Goal: Task Accomplishment & Management: Manage account settings

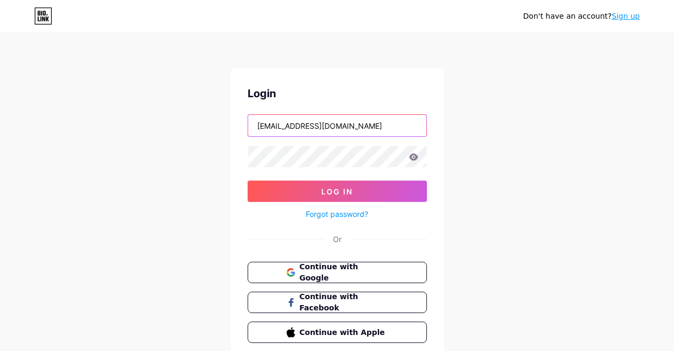
click at [362, 118] on input "[EMAIL_ADDRESS][DOMAIN_NAME]" at bounding box center [337, 125] width 178 height 21
type input "[EMAIL_ADDRESS][DOMAIN_NAME]"
click at [417, 157] on icon at bounding box center [413, 156] width 9 height 7
click at [414, 156] on icon at bounding box center [414, 156] width 10 height 7
click at [411, 155] on icon at bounding box center [413, 156] width 9 height 7
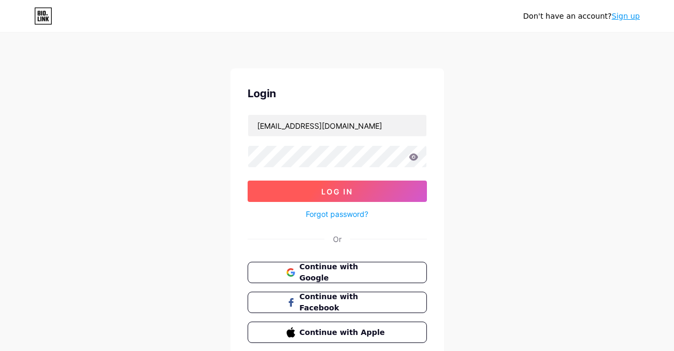
click at [369, 194] on button "Log In" at bounding box center [337, 190] width 179 height 21
type input "[EMAIL_ADDRESS][DOMAIN_NAME]"
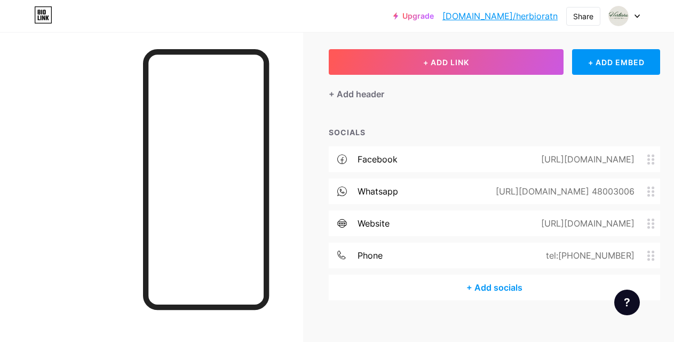
scroll to position [61, 0]
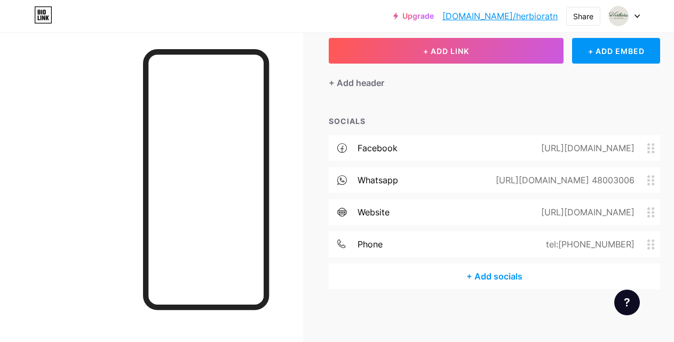
click at [557, 143] on div "[URL][DOMAIN_NAME]" at bounding box center [585, 147] width 123 height 13
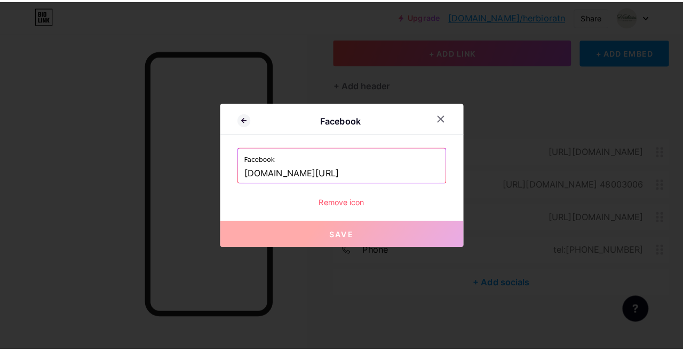
scroll to position [52, 0]
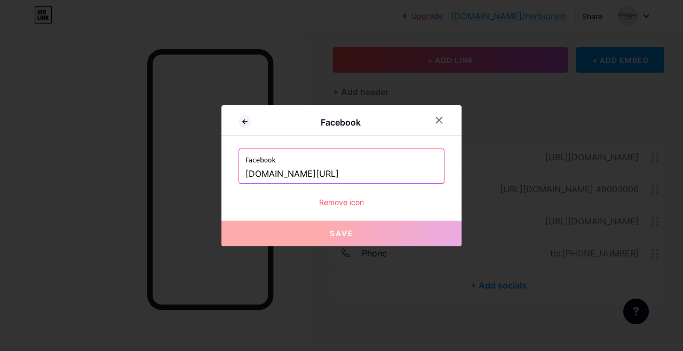
click at [411, 262] on div at bounding box center [341, 175] width 683 height 351
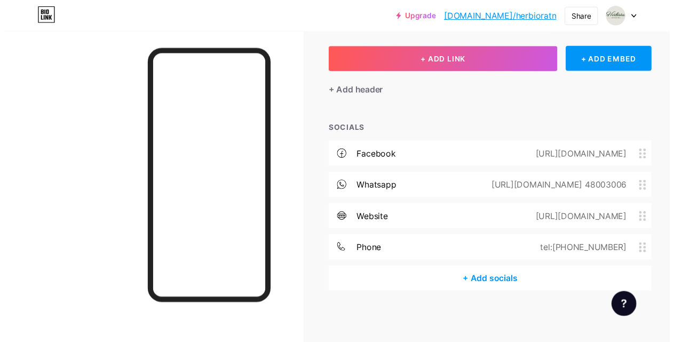
scroll to position [61, 0]
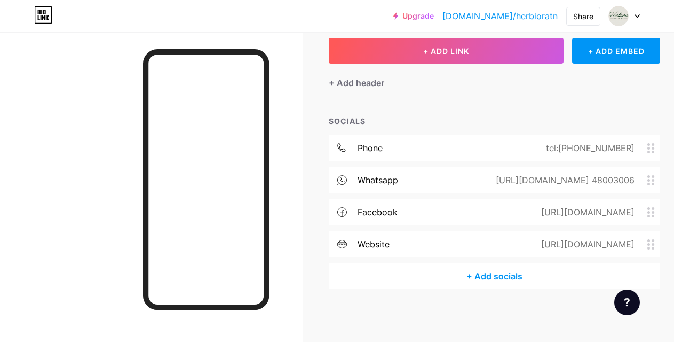
click at [485, 271] on div "+ Add socials" at bounding box center [495, 276] width 332 height 26
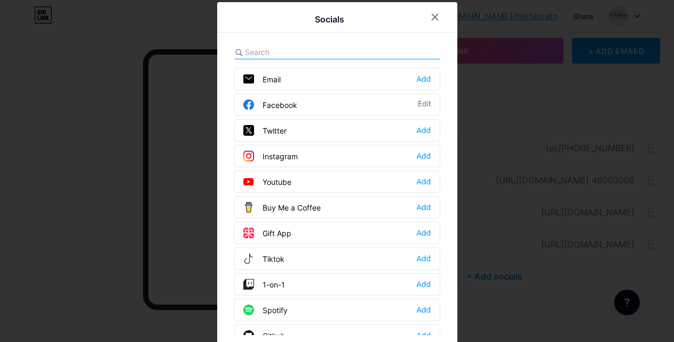
scroll to position [52, 0]
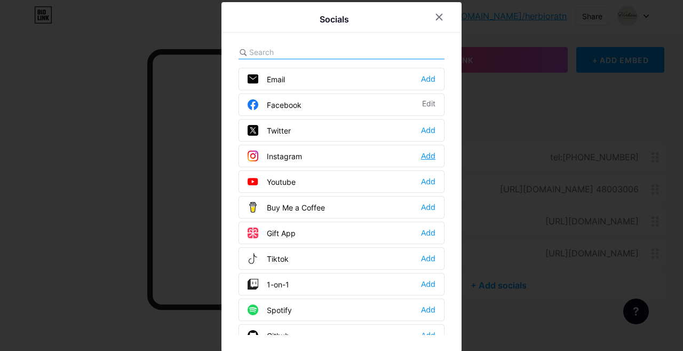
click at [427, 159] on div "Add" at bounding box center [428, 156] width 14 height 11
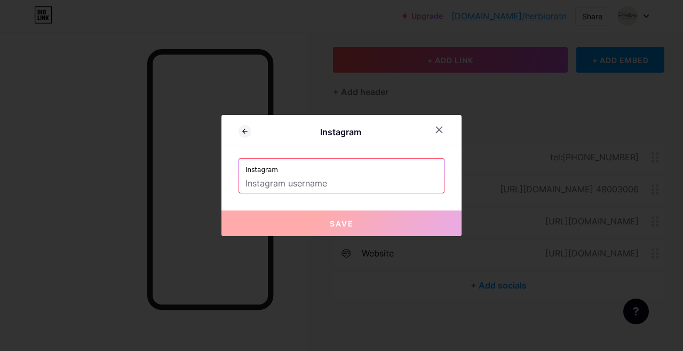
click at [400, 163] on label "Instagram" at bounding box center [342, 167] width 192 height 16
click at [389, 173] on label "Instagram" at bounding box center [342, 167] width 192 height 16
click at [382, 184] on input "text" at bounding box center [342, 184] width 192 height 18
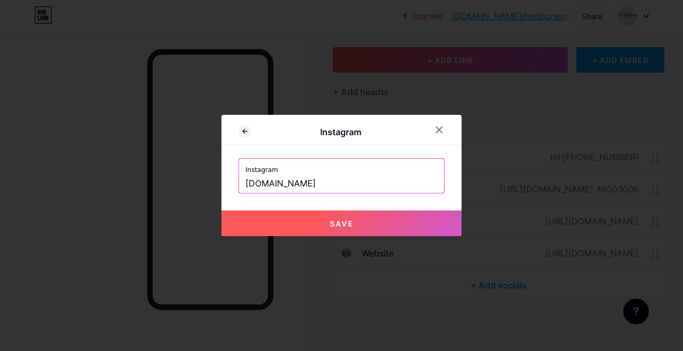
click at [331, 224] on span "Save" at bounding box center [342, 223] width 24 height 9
type input "[URL][DOMAIN_NAME][DOMAIN_NAME]"
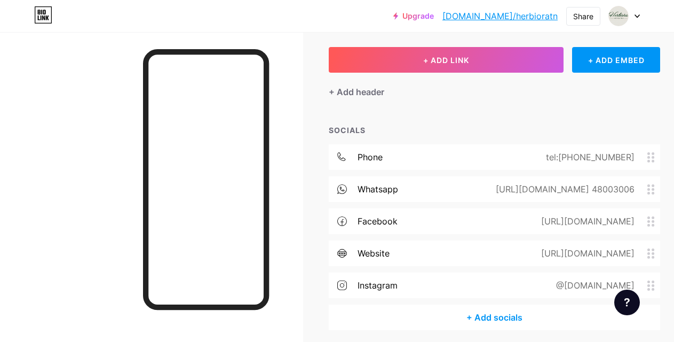
click at [522, 193] on div "[URL][DOMAIN_NAME] 48003006" at bounding box center [563, 189] width 169 height 13
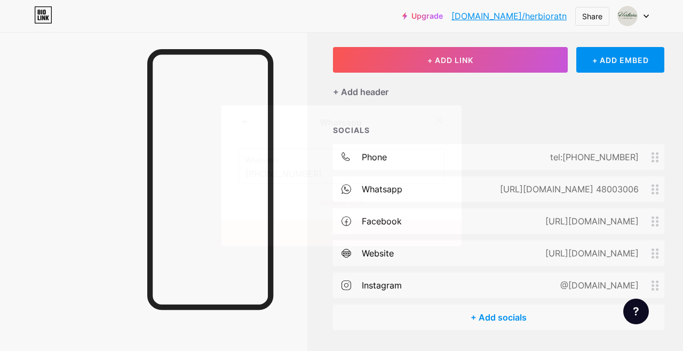
click at [338, 167] on input "[PHONE_NUMBER]" at bounding box center [342, 174] width 192 height 18
paste input "[URL][DOMAIN_NAME]"
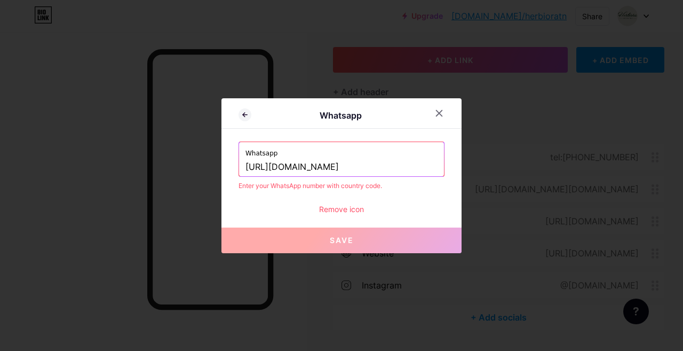
click at [379, 158] on input "[URL][DOMAIN_NAME]" at bounding box center [342, 167] width 192 height 18
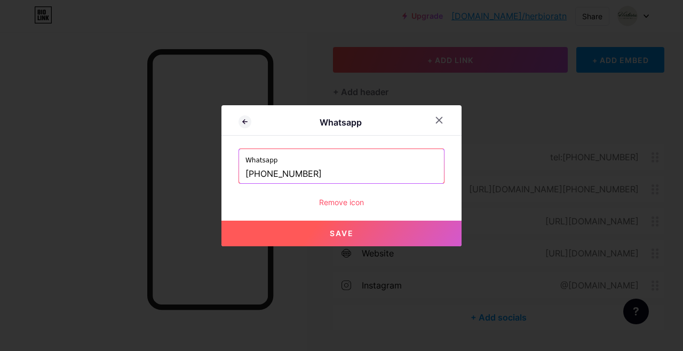
click at [349, 232] on span "Save" at bounding box center [342, 232] width 24 height 9
type input "[URL][DOMAIN_NAME][PHONE_NUMBER]"
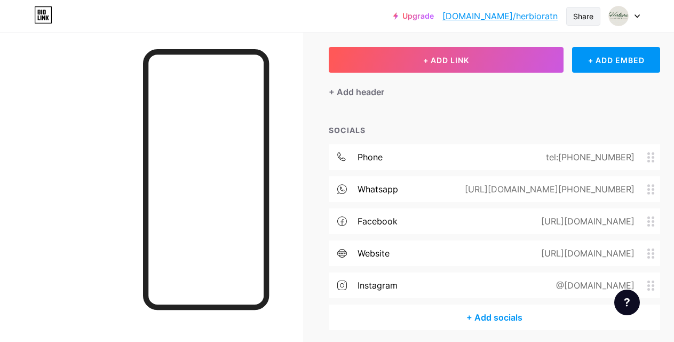
click at [570, 16] on div "Share" at bounding box center [583, 16] width 34 height 19
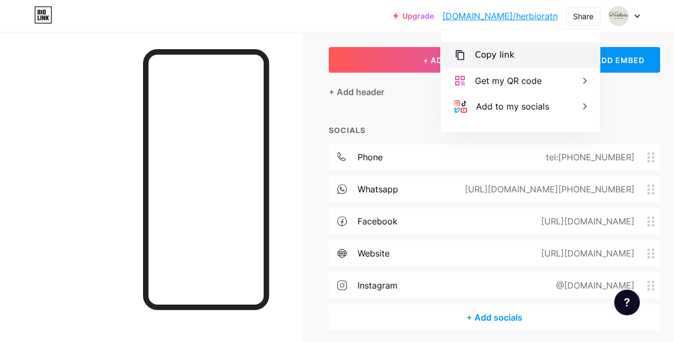
click at [520, 54] on div "Copy link" at bounding box center [520, 55] width 159 height 26
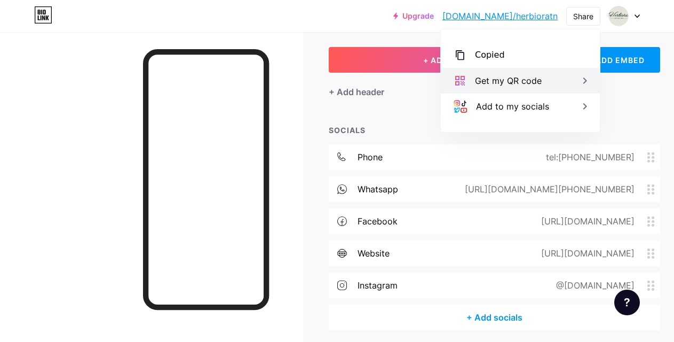
click at [523, 82] on div "Get my QR code" at bounding box center [508, 80] width 67 height 13
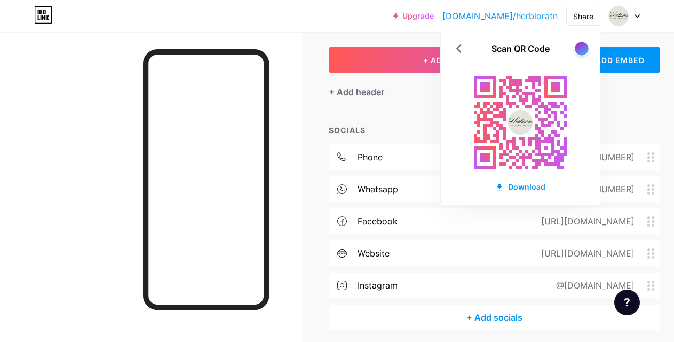
click at [579, 48] on div at bounding box center [581, 48] width 13 height 13
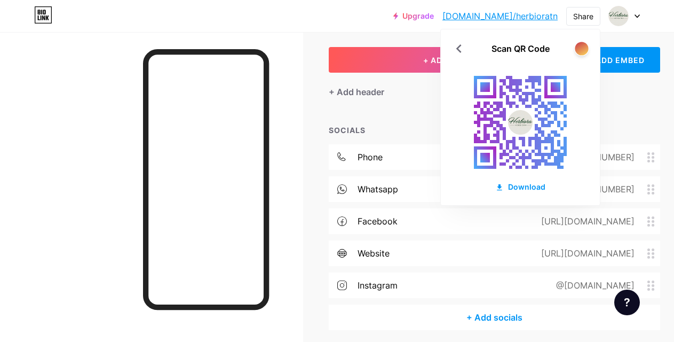
click at [579, 48] on div at bounding box center [581, 48] width 13 height 13
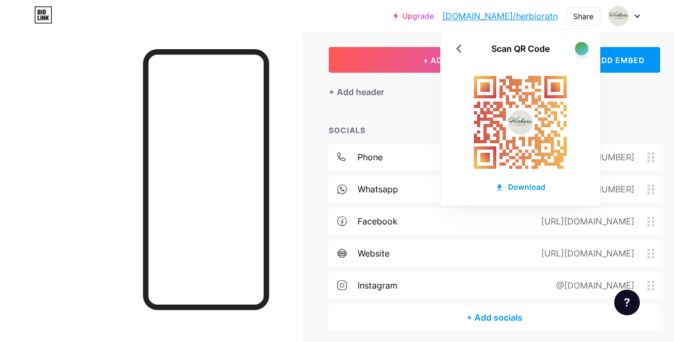
click at [581, 42] on div at bounding box center [581, 48] width 13 height 13
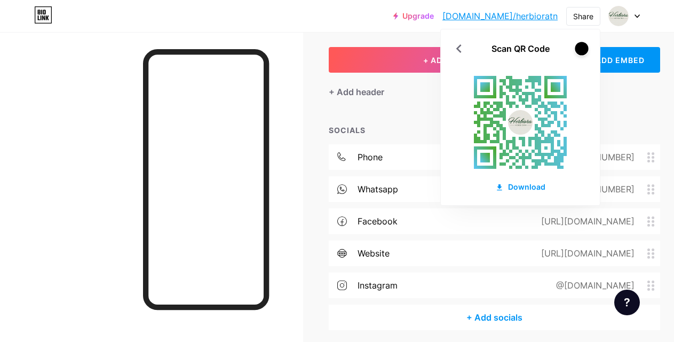
click at [581, 42] on div at bounding box center [581, 48] width 13 height 13
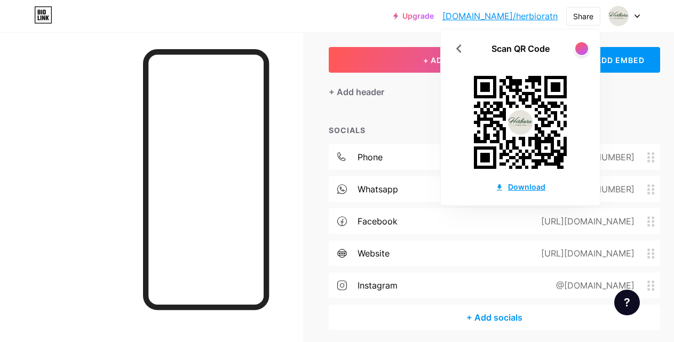
click at [524, 184] on div "Download" at bounding box center [520, 186] width 50 height 11
